Goal: Complete application form

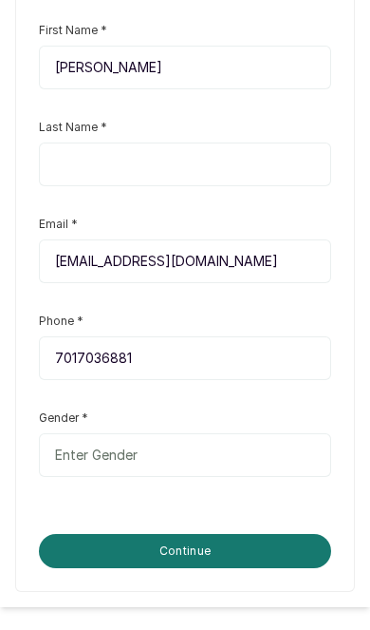
scroll to position [353, 0]
click at [281, 186] on input "text" at bounding box center [185, 164] width 292 height 44
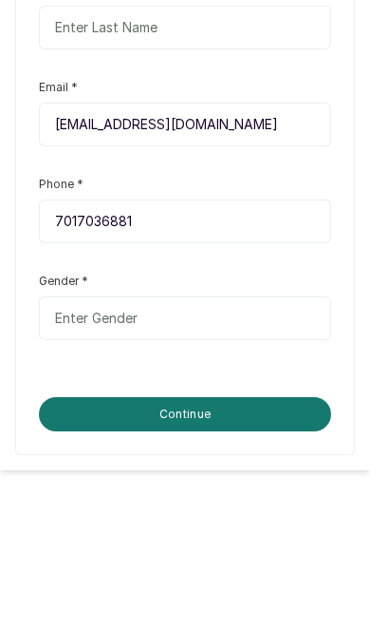
type input "Shoberu"
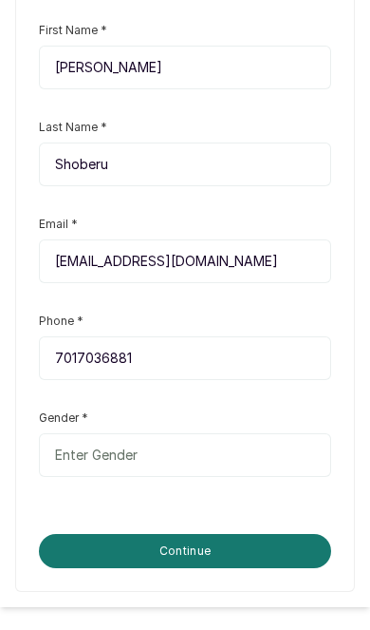
click at [249, 465] on input "text" at bounding box center [185, 455] width 292 height 44
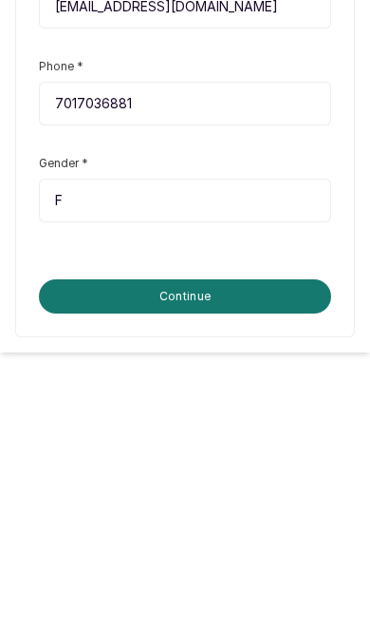
scroll to position [514, 0]
type input "[DEMOGRAPHIC_DATA]"
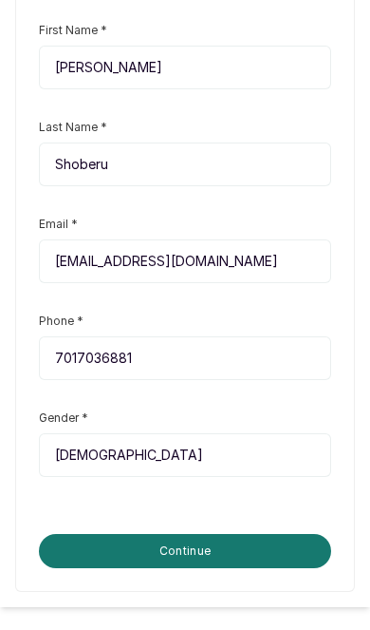
click at [252, 552] on button "Continue" at bounding box center [185, 551] width 292 height 34
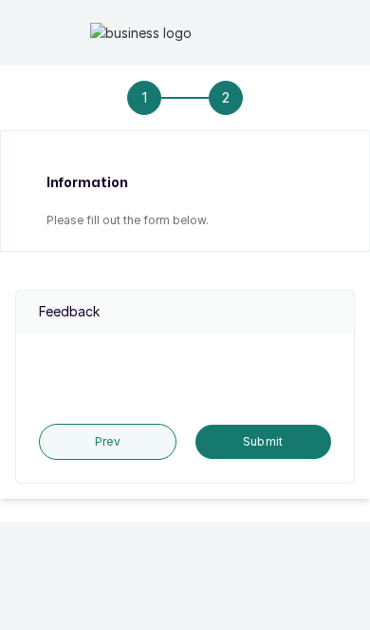
click at [245, 389] on div at bounding box center [185, 367] width 338 height 46
click at [271, 459] on button "Submit" at bounding box center [264, 441] width 136 height 34
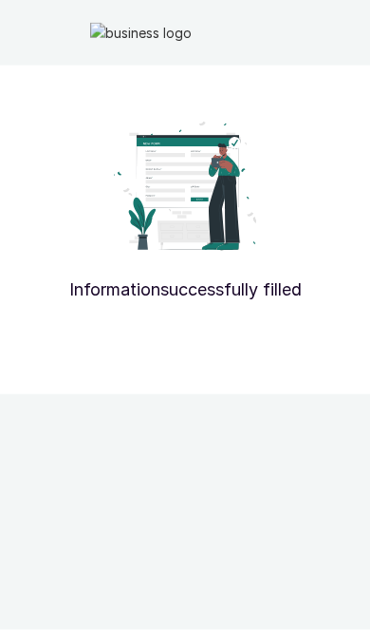
scroll to position [0, 0]
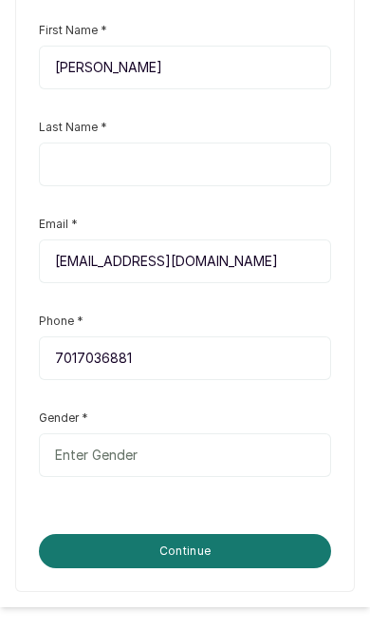
scroll to position [436, 0]
click at [312, 380] on input "7017036881" at bounding box center [185, 358] width 292 height 44
click at [251, 568] on button "Continue" at bounding box center [185, 551] width 292 height 34
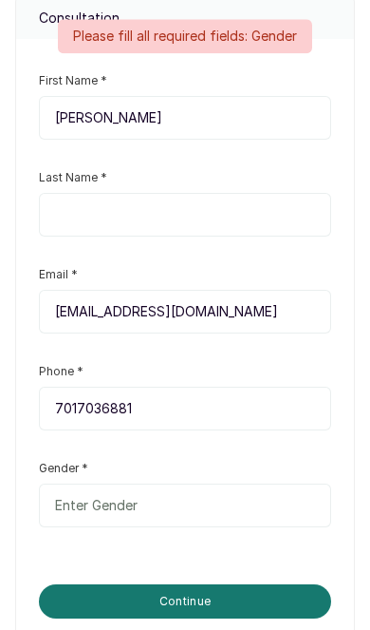
click at [274, 236] on input "text" at bounding box center [185, 215] width 292 height 44
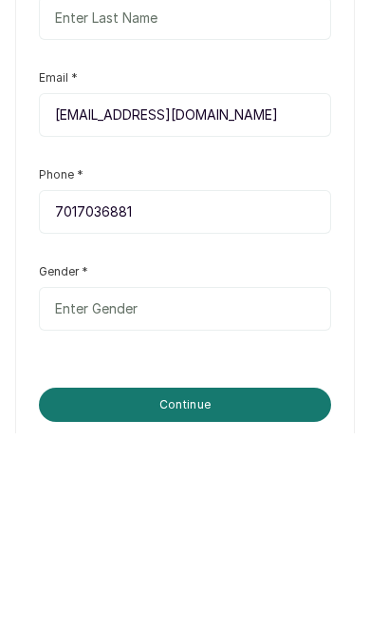
type input "Shoberu"
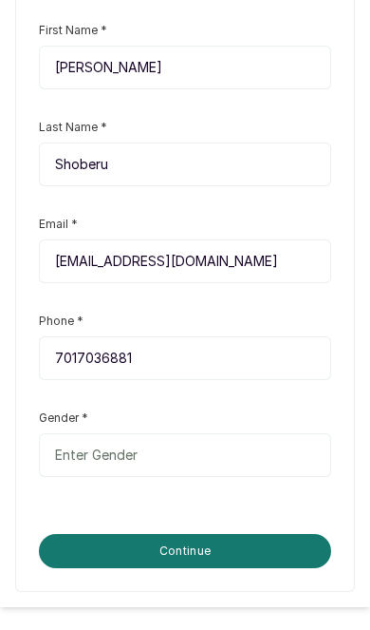
click at [260, 473] on input "text" at bounding box center [185, 455] width 292 height 44
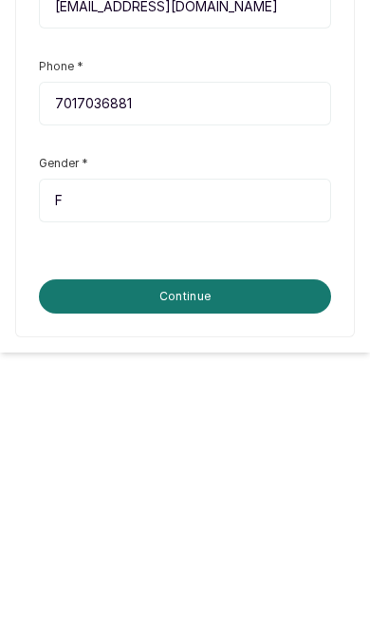
scroll to position [514, 0]
type input "[DEMOGRAPHIC_DATA]"
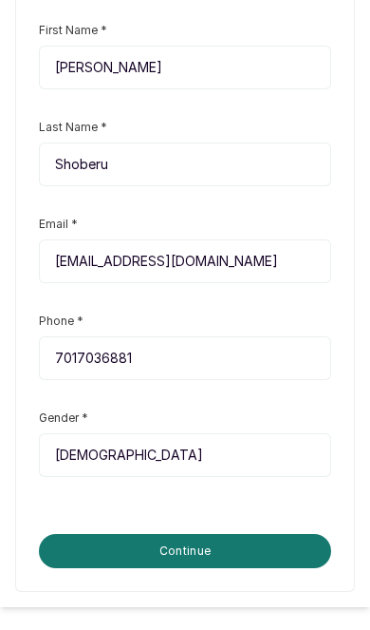
click at [256, 547] on button "Continue" at bounding box center [185, 551] width 292 height 34
